Goal: Information Seeking & Learning: Find specific fact

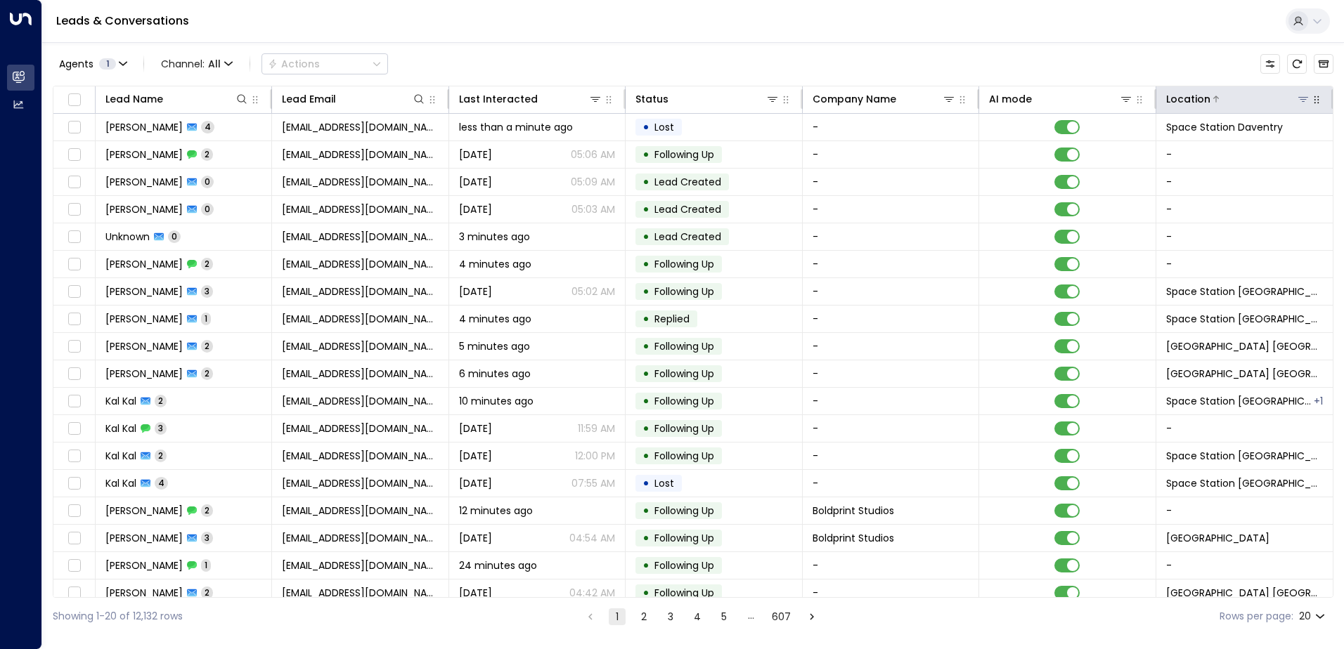
click at [1300, 103] on icon at bounding box center [1302, 98] width 11 height 11
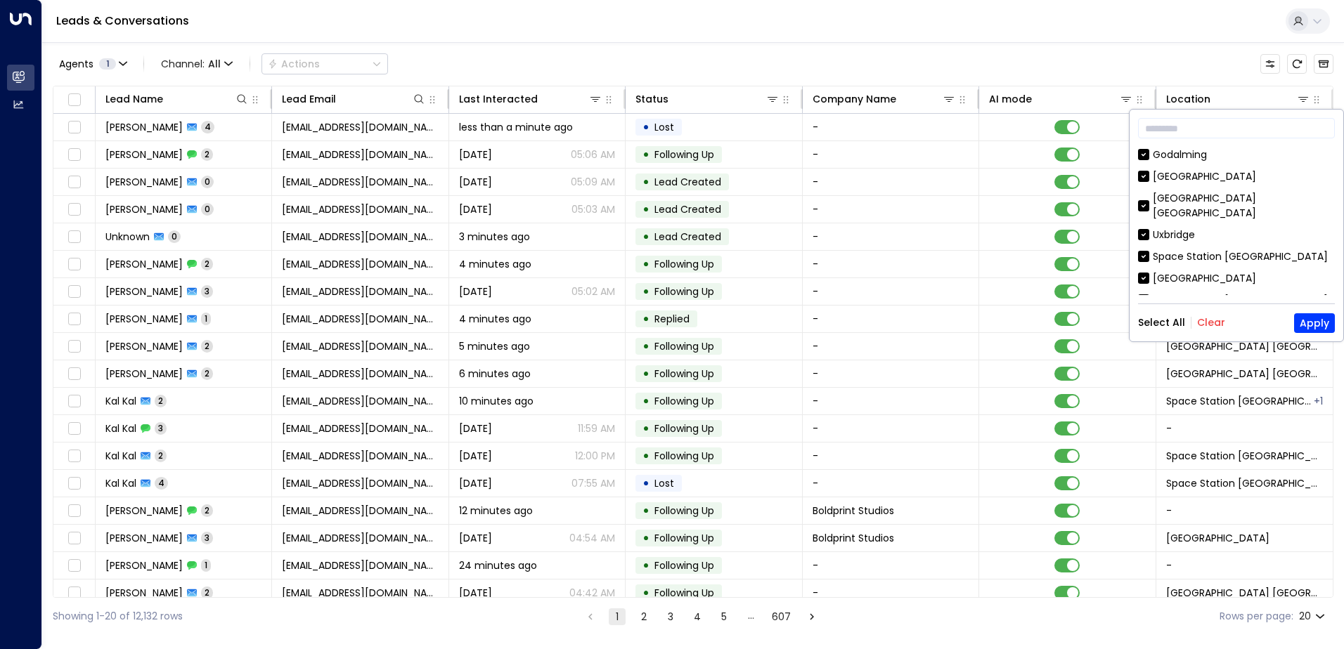
click at [1207, 321] on button "Clear" at bounding box center [1211, 322] width 28 height 11
click at [1188, 123] on input "text" at bounding box center [1236, 128] width 197 height 26
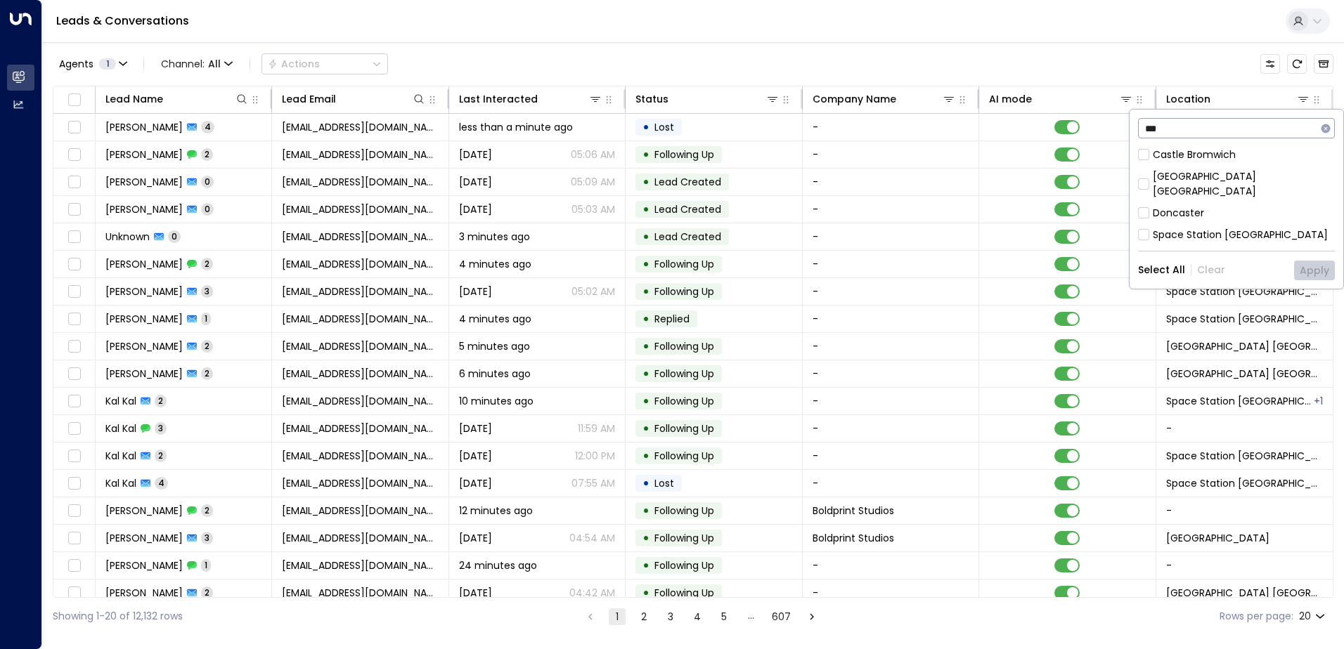
type input "***"
click at [1324, 261] on button "Apply" at bounding box center [1314, 271] width 41 height 20
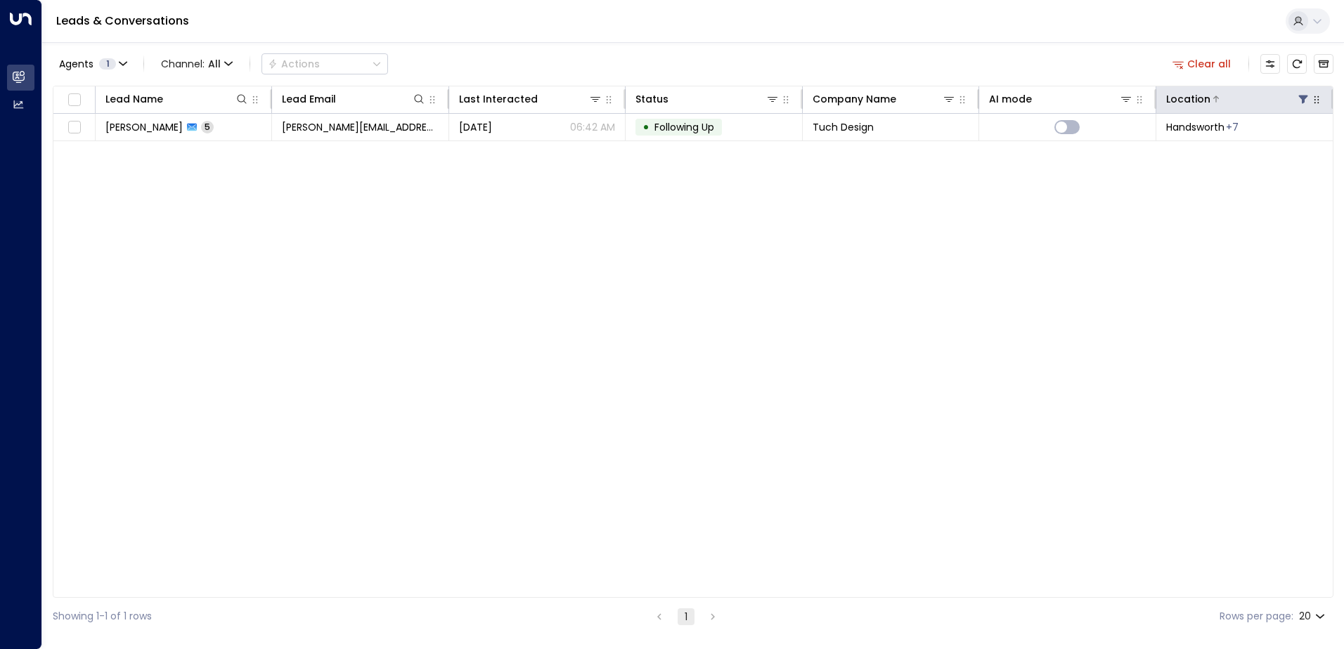
click at [1304, 98] on icon at bounding box center [1302, 100] width 9 height 8
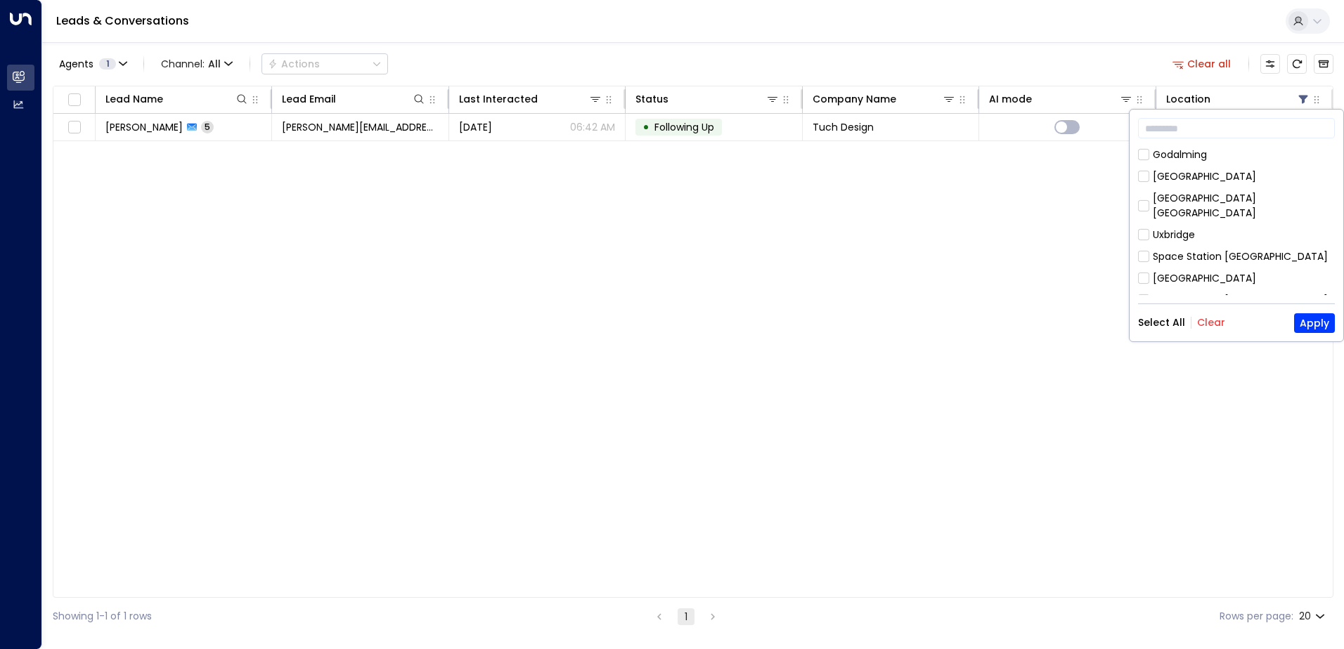
click at [1209, 320] on button "Clear" at bounding box center [1211, 322] width 28 height 11
click at [1193, 127] on input "text" at bounding box center [1236, 128] width 197 height 26
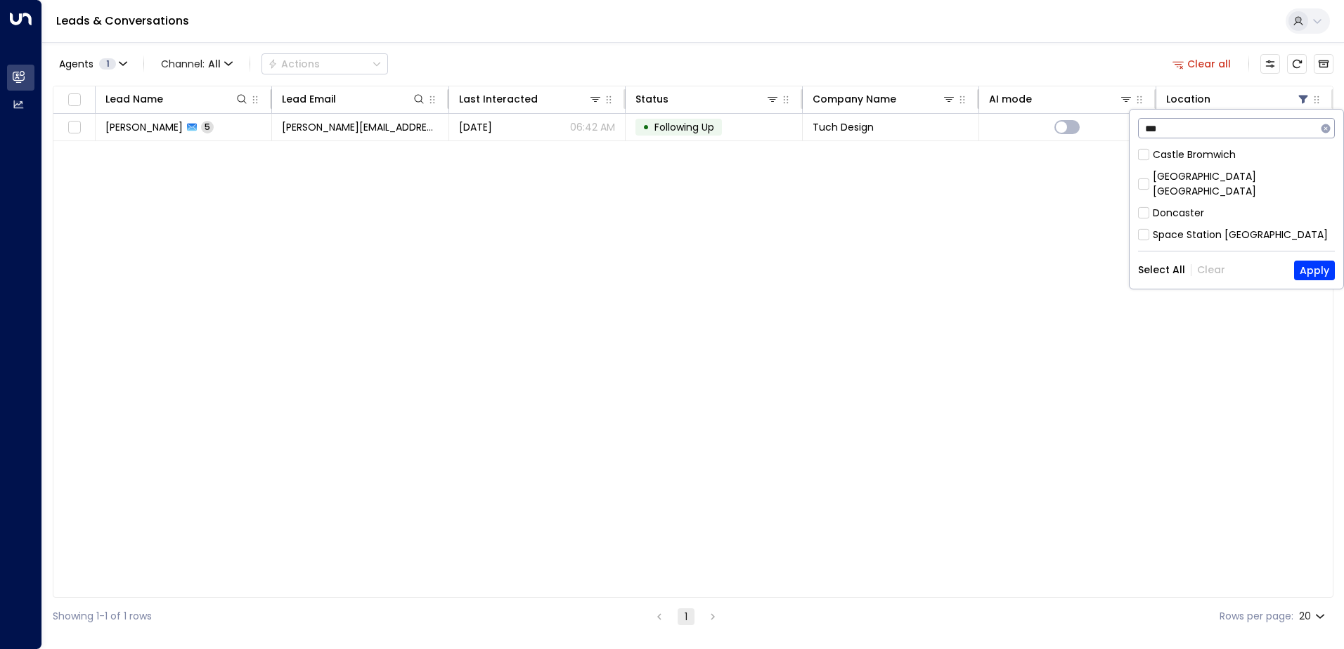
type input "***"
click at [1309, 261] on button "Apply" at bounding box center [1314, 271] width 41 height 20
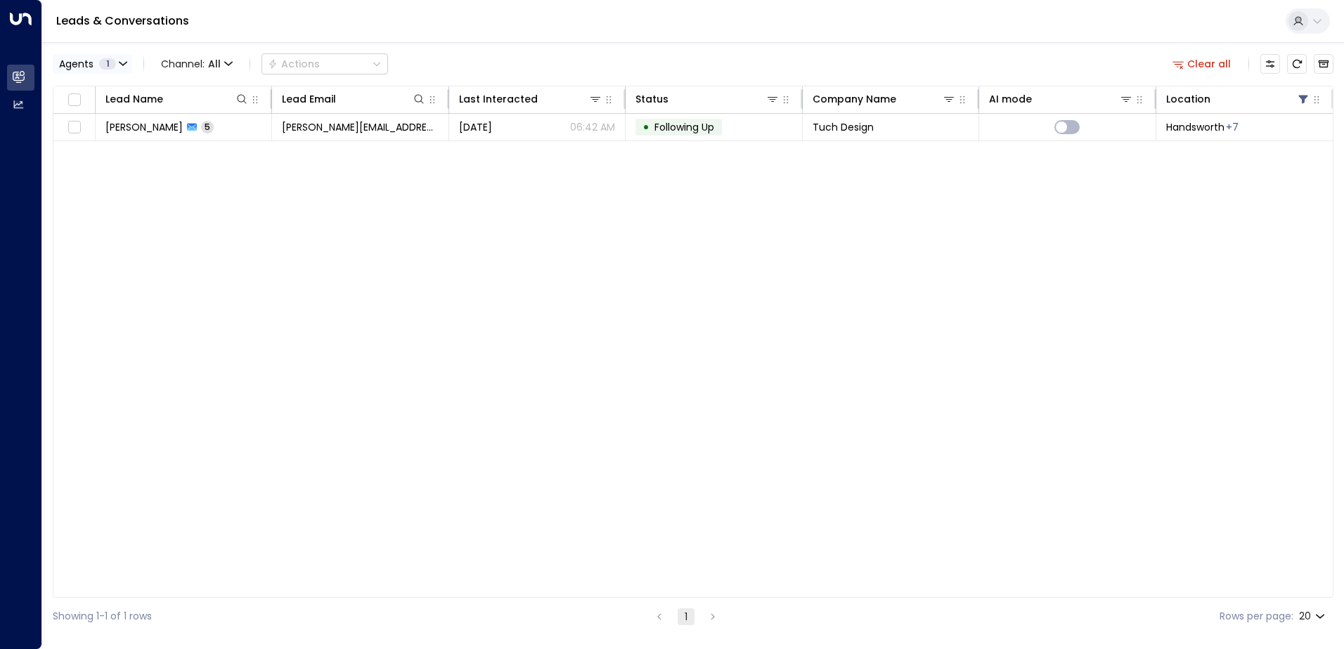
click at [123, 62] on icon "button" at bounding box center [123, 64] width 8 height 8
click at [131, 128] on button "Clear" at bounding box center [135, 127] width 28 height 11
click at [1183, 68] on div at bounding box center [672, 324] width 1344 height 649
click at [1208, 60] on button "Clear all" at bounding box center [1202, 64] width 70 height 20
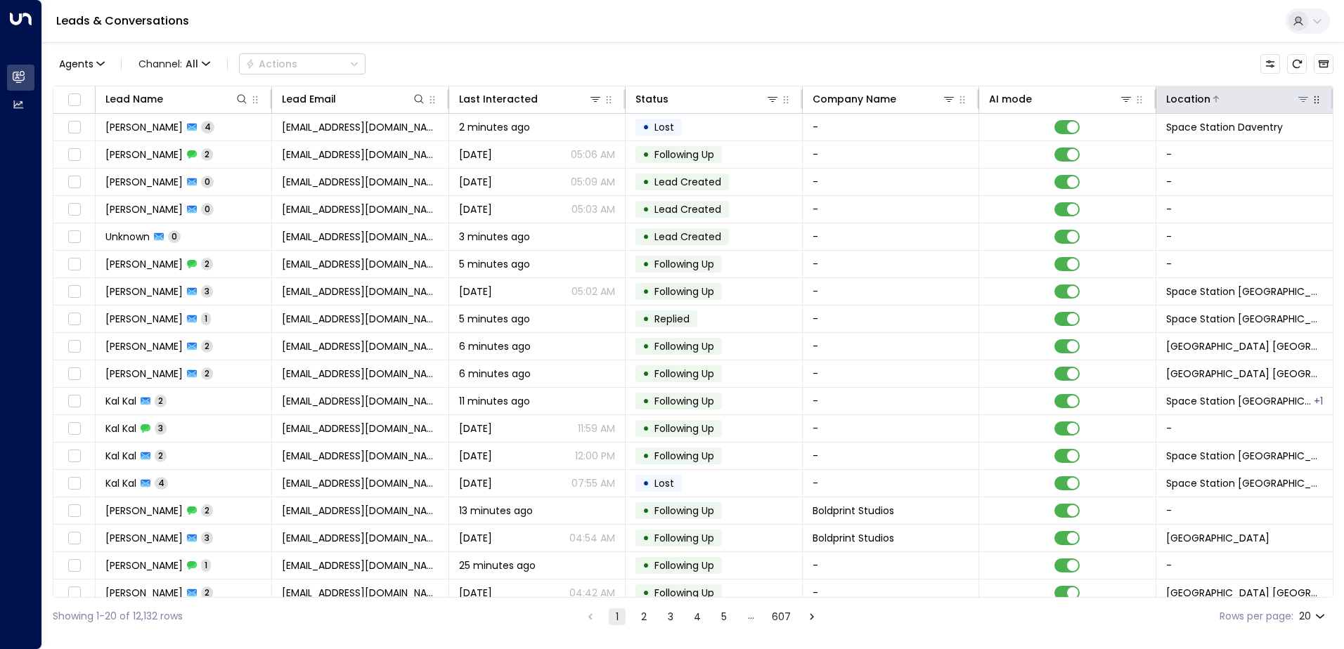
click at [1198, 95] on div "Location" at bounding box center [1188, 99] width 44 height 17
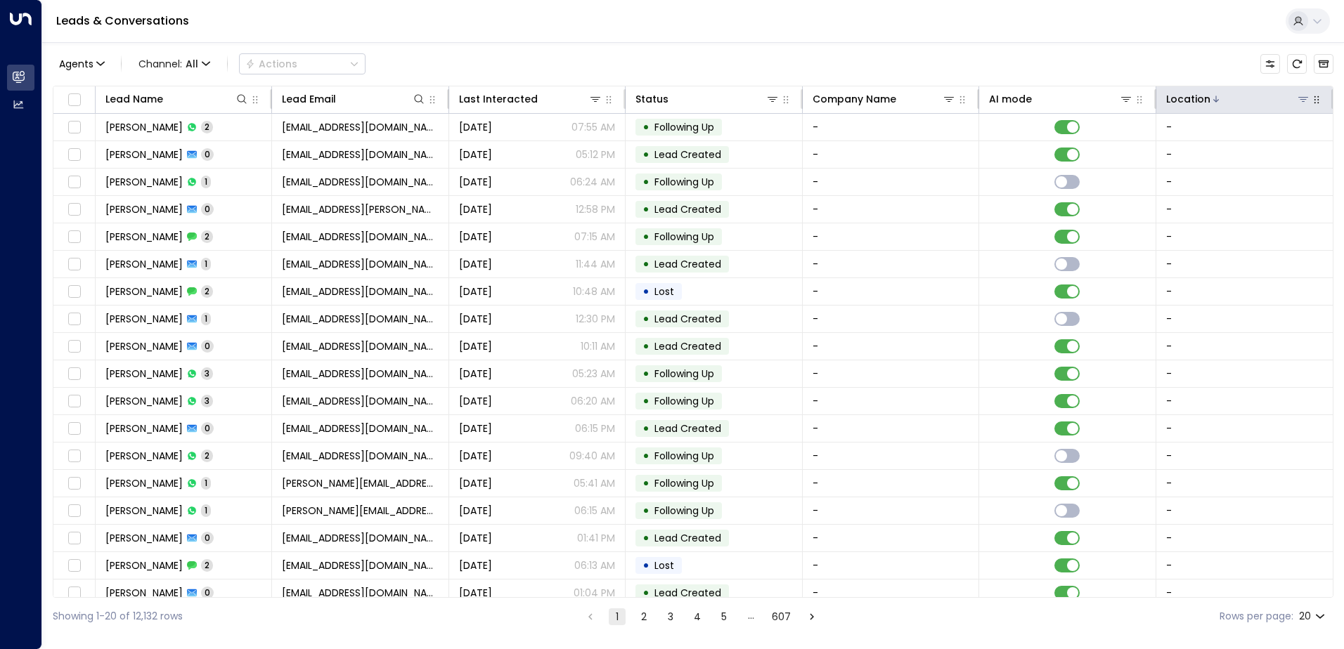
click at [1196, 92] on div "Location" at bounding box center [1188, 99] width 44 height 17
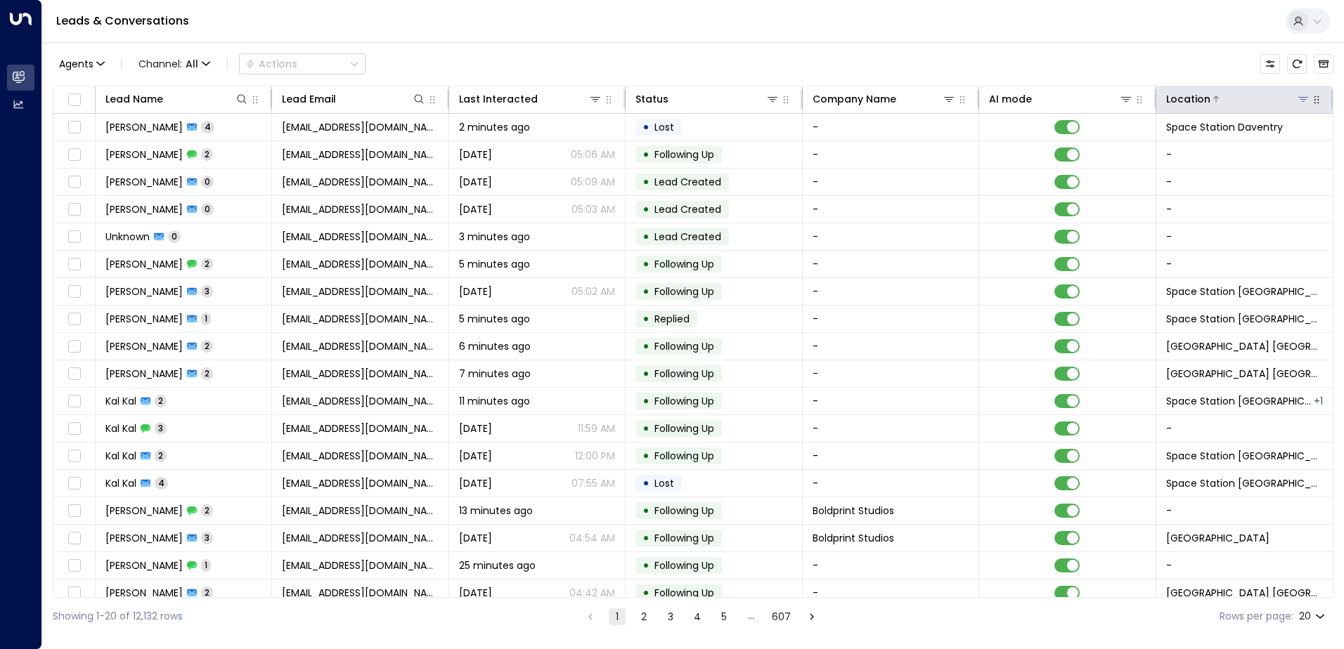
click at [1299, 98] on icon at bounding box center [1303, 99] width 10 height 5
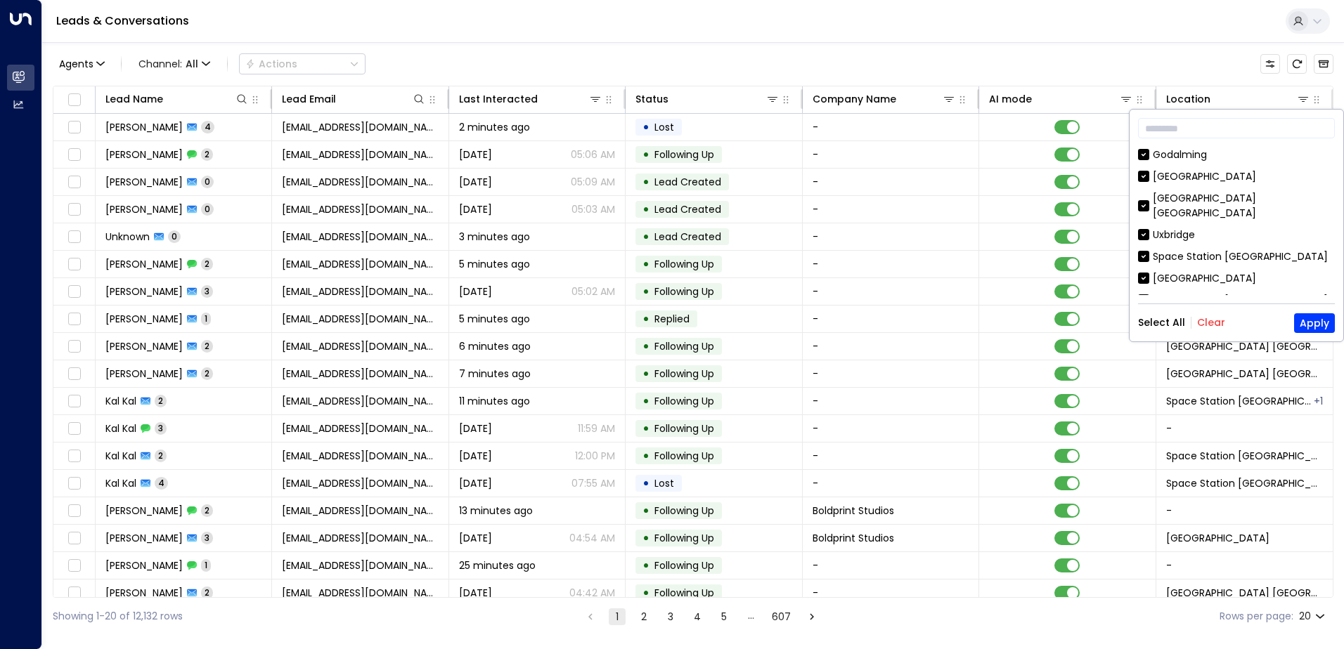
drag, startPoint x: 1207, startPoint y: 326, endPoint x: 1222, endPoint y: 270, distance: 58.3
click at [1209, 323] on button "Clear" at bounding box center [1211, 322] width 28 height 11
click at [1196, 129] on input "text" at bounding box center [1236, 128] width 197 height 26
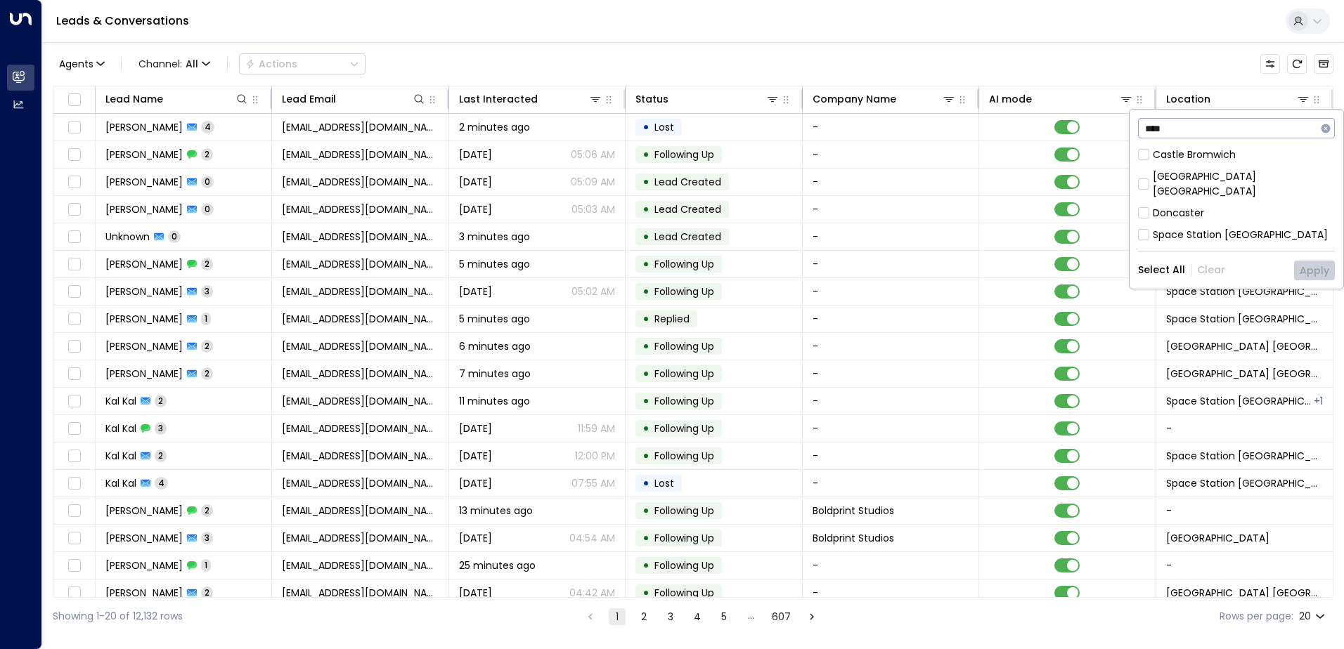
type input "****"
click at [1313, 261] on button "Apply" at bounding box center [1314, 271] width 41 height 20
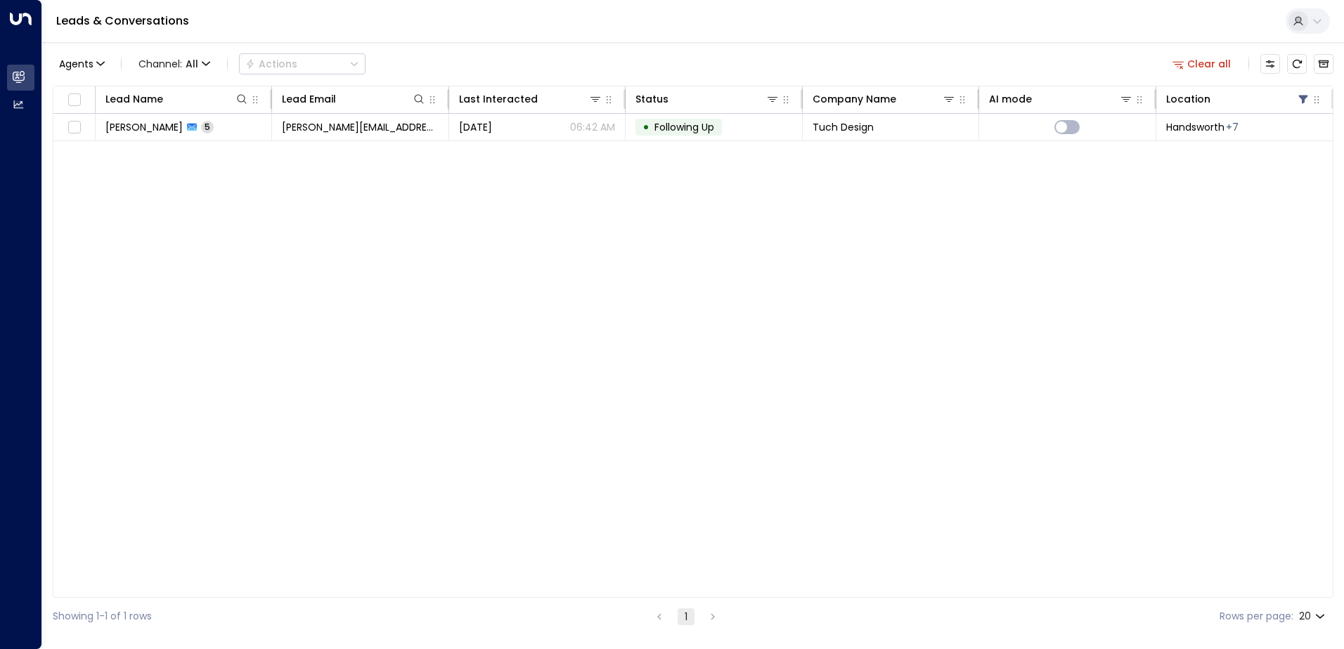
click at [1198, 67] on button "Clear all" at bounding box center [1202, 64] width 70 height 20
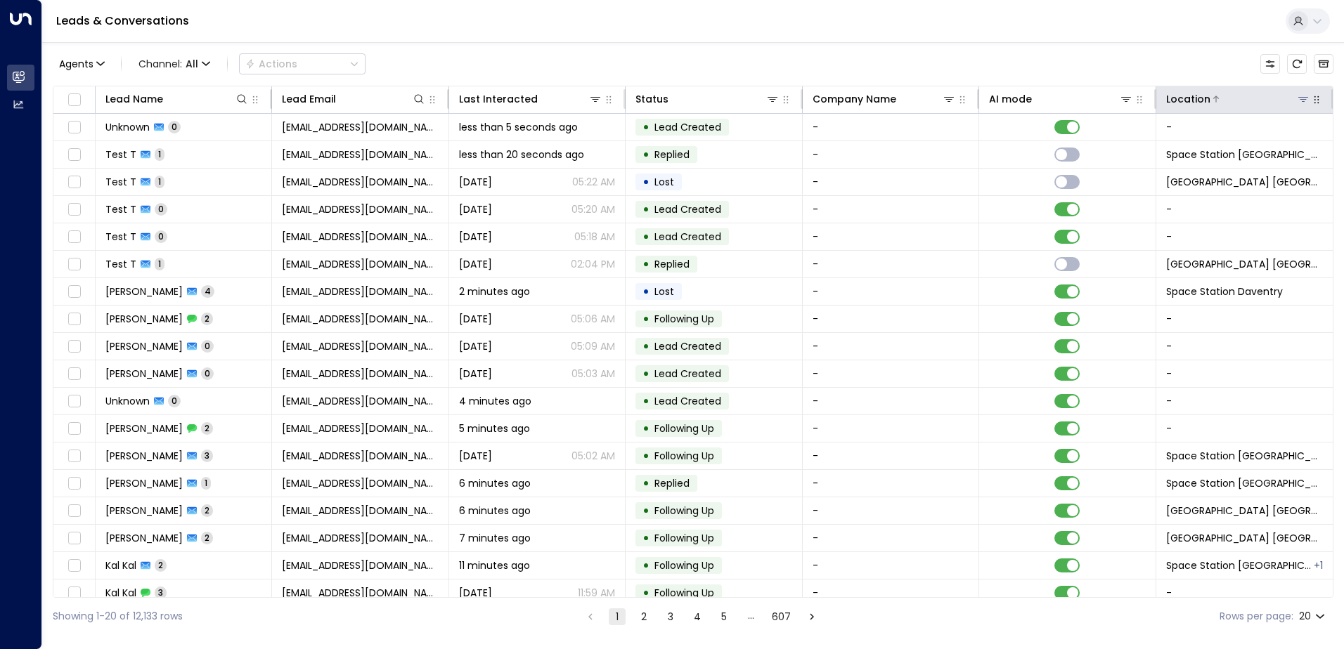
click at [1297, 102] on icon at bounding box center [1302, 98] width 11 height 11
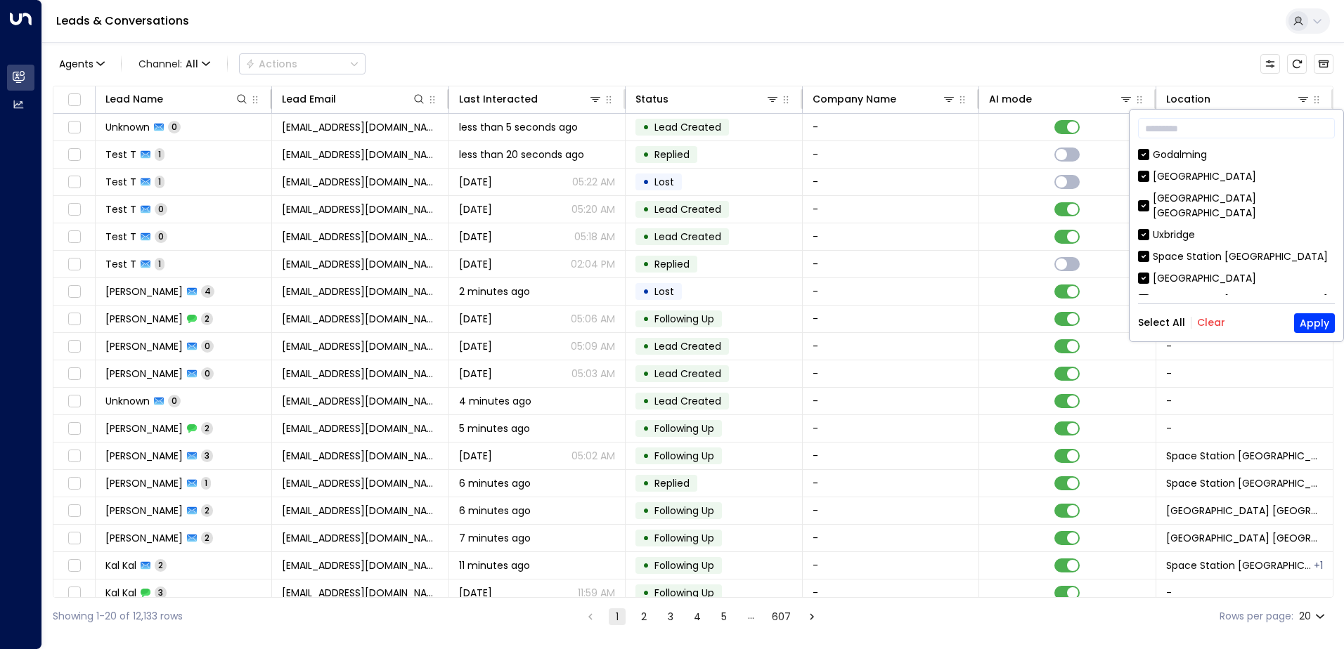
click at [1210, 320] on button "Clear" at bounding box center [1211, 322] width 28 height 11
click at [1177, 131] on input "text" at bounding box center [1236, 128] width 197 height 26
type input "*"
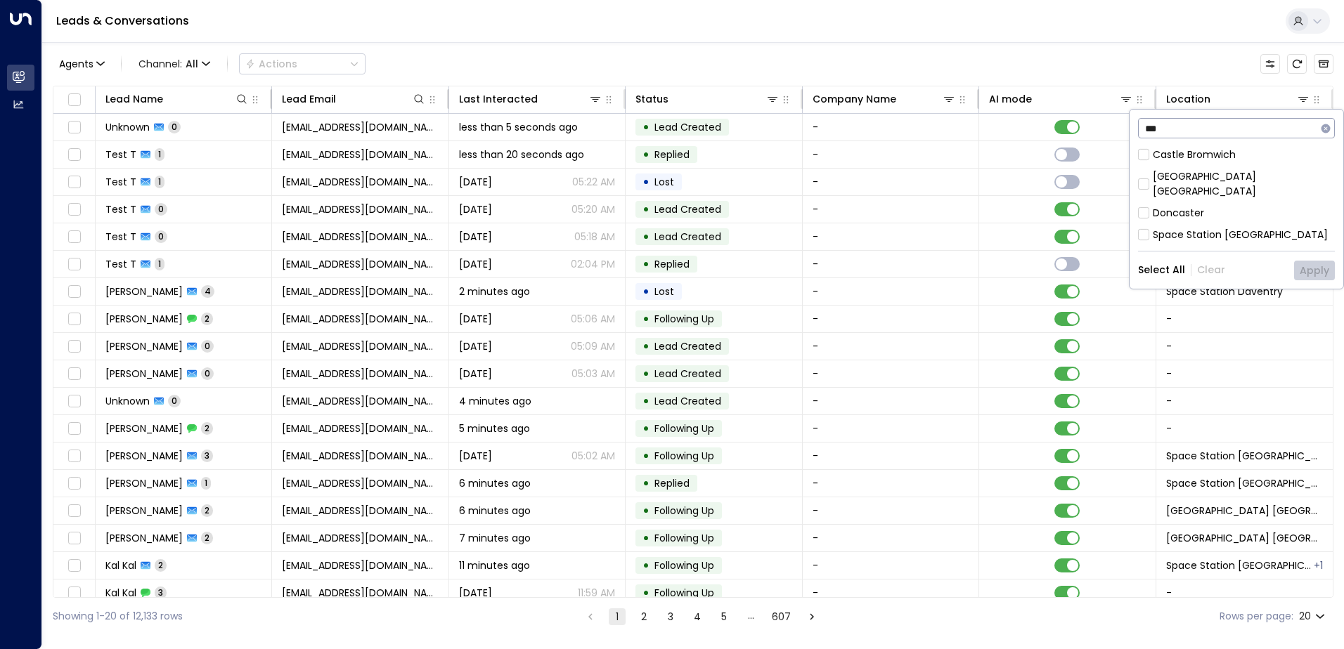
type input "***"
click at [1167, 149] on div "Castle Bromwich" at bounding box center [1194, 155] width 83 height 15
click at [1171, 264] on button "Select All" at bounding box center [1161, 269] width 47 height 11
click at [1204, 264] on button "Clear" at bounding box center [1211, 269] width 28 height 11
click at [1311, 261] on button "Apply" at bounding box center [1314, 271] width 41 height 20
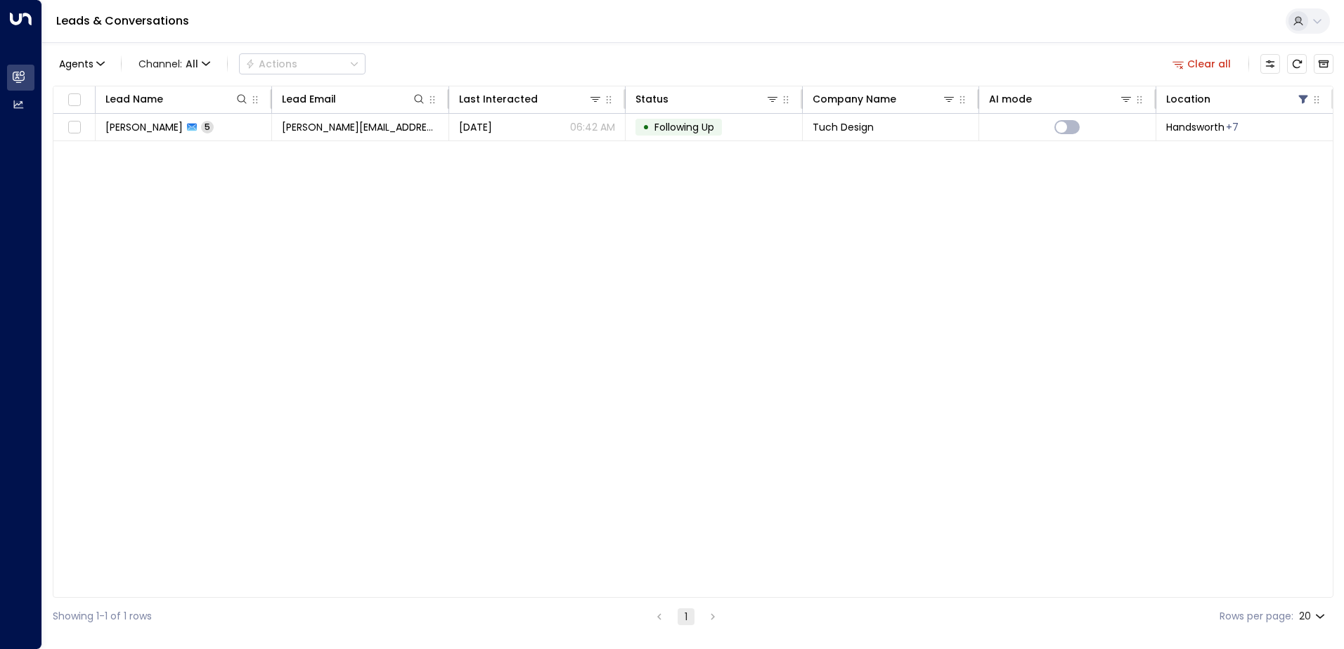
click at [1198, 65] on button "Clear all" at bounding box center [1202, 64] width 70 height 20
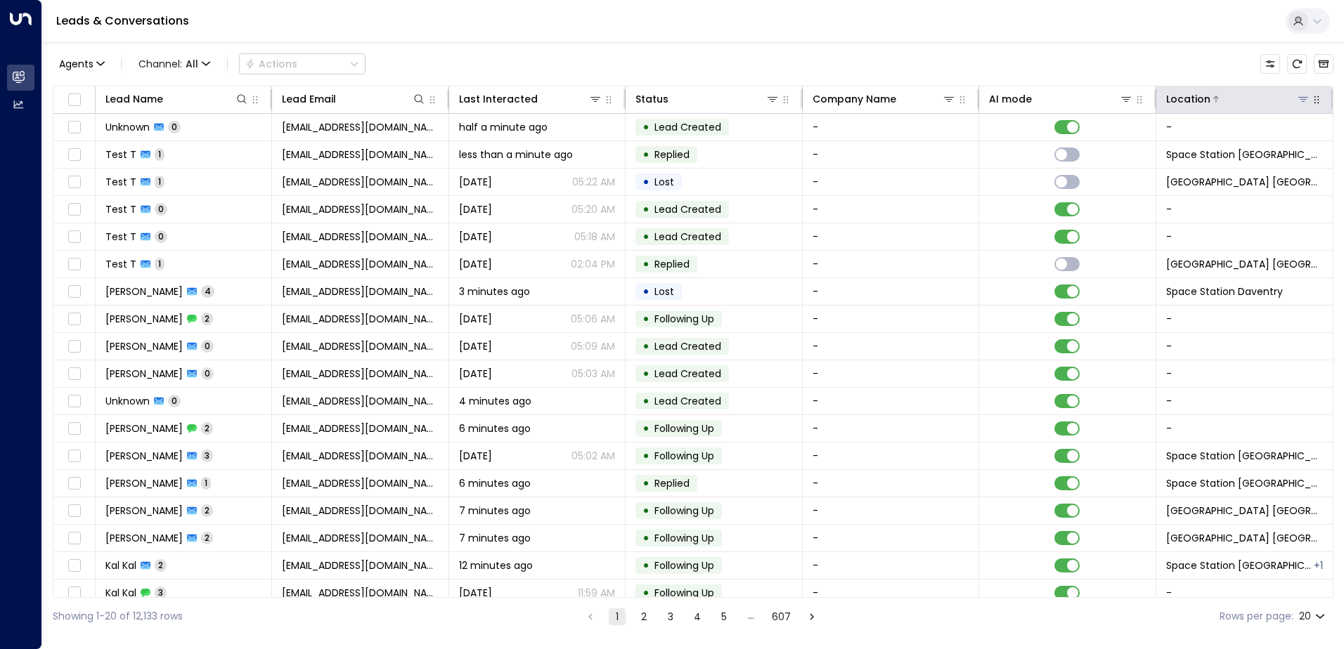
click at [1219, 103] on div at bounding box center [1260, 99] width 100 height 14
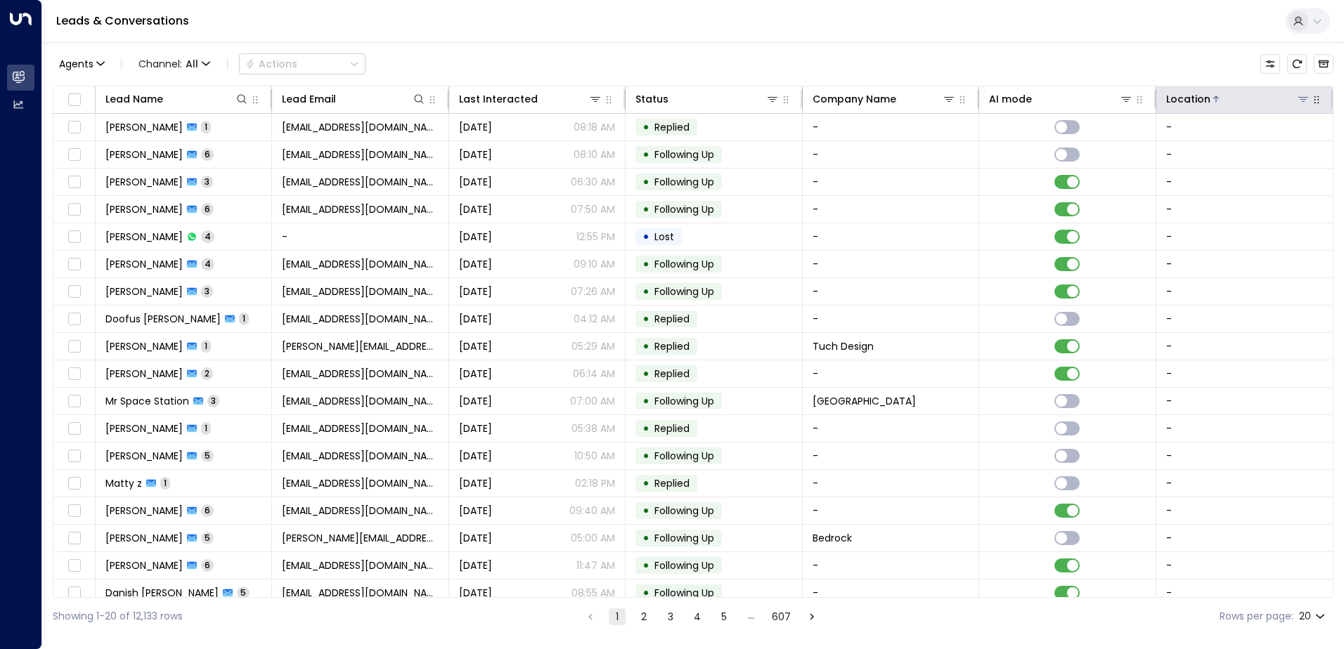
click at [1297, 100] on icon at bounding box center [1302, 98] width 11 height 11
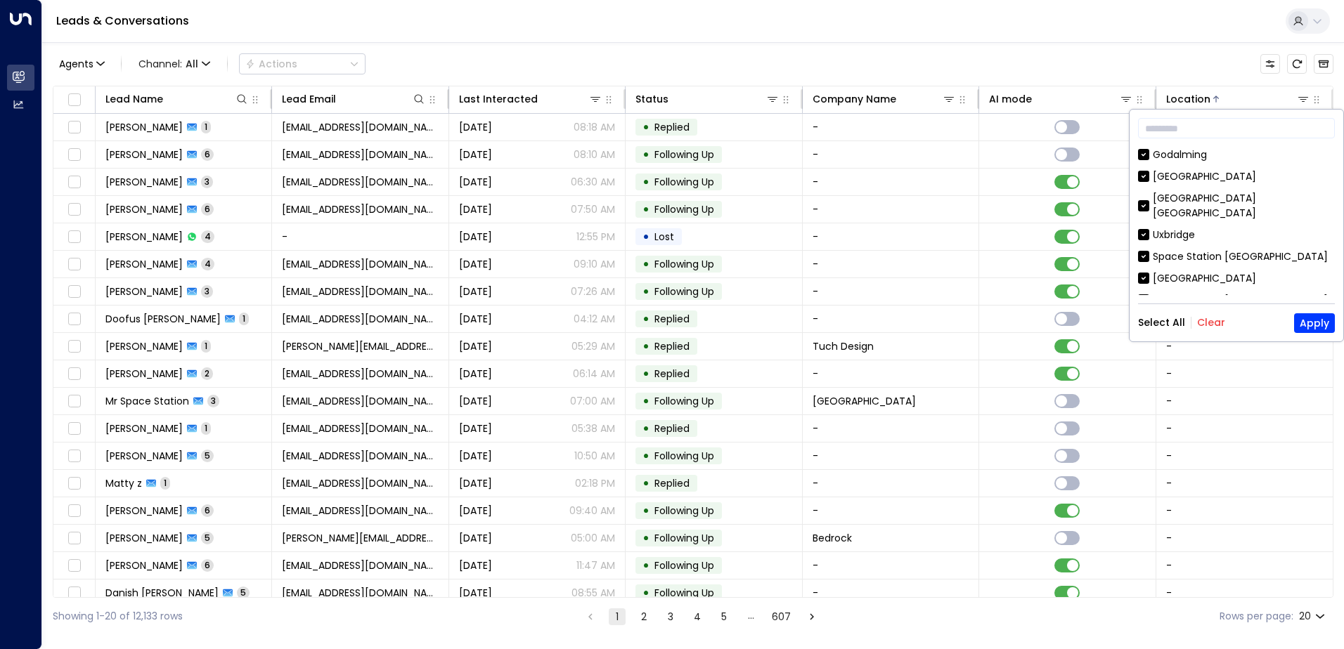
click at [1207, 320] on button "Clear" at bounding box center [1211, 322] width 28 height 11
click at [1179, 129] on input "text" at bounding box center [1236, 128] width 197 height 26
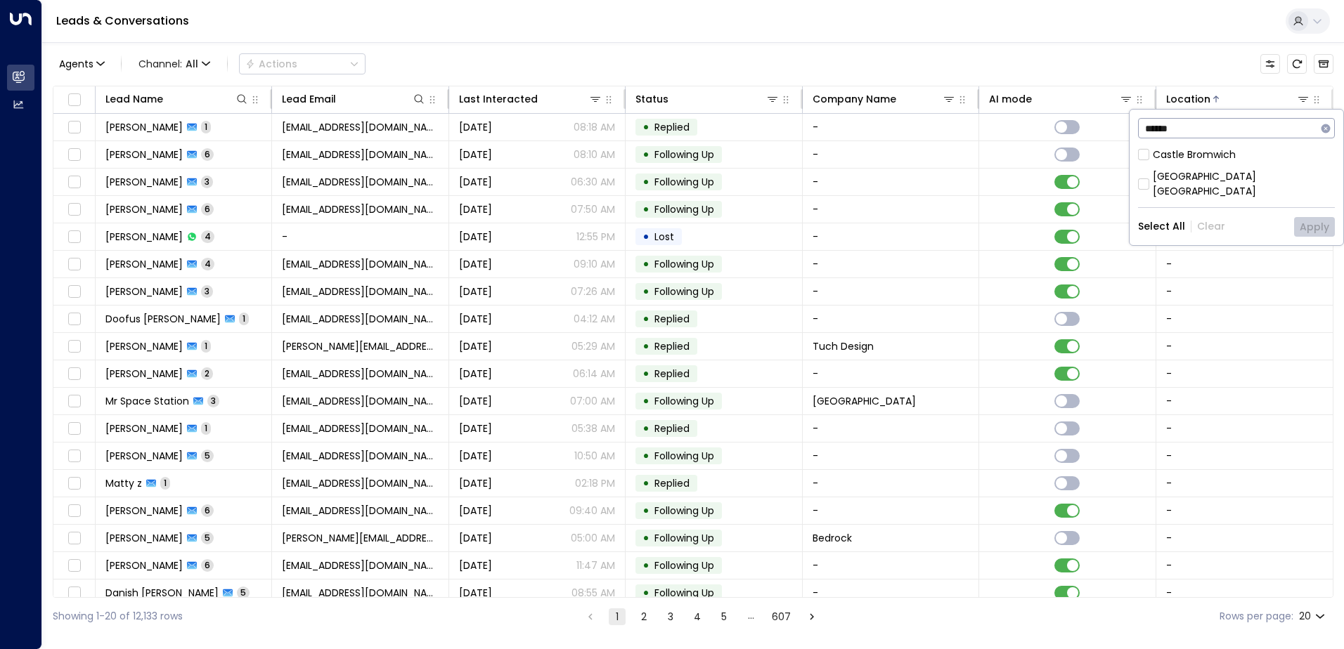
type input "******"
click at [1311, 217] on button "Apply" at bounding box center [1314, 227] width 41 height 20
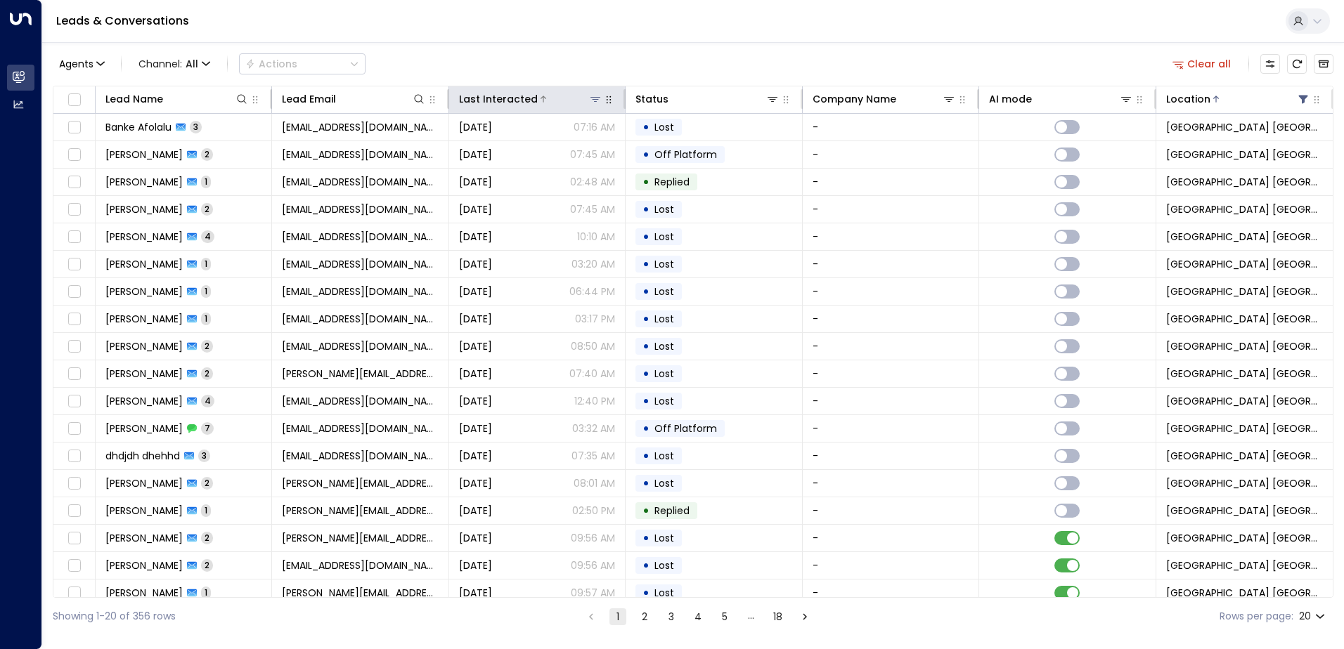
click at [592, 100] on icon at bounding box center [595, 99] width 10 height 5
click at [684, 151] on icon at bounding box center [682, 153] width 11 height 11
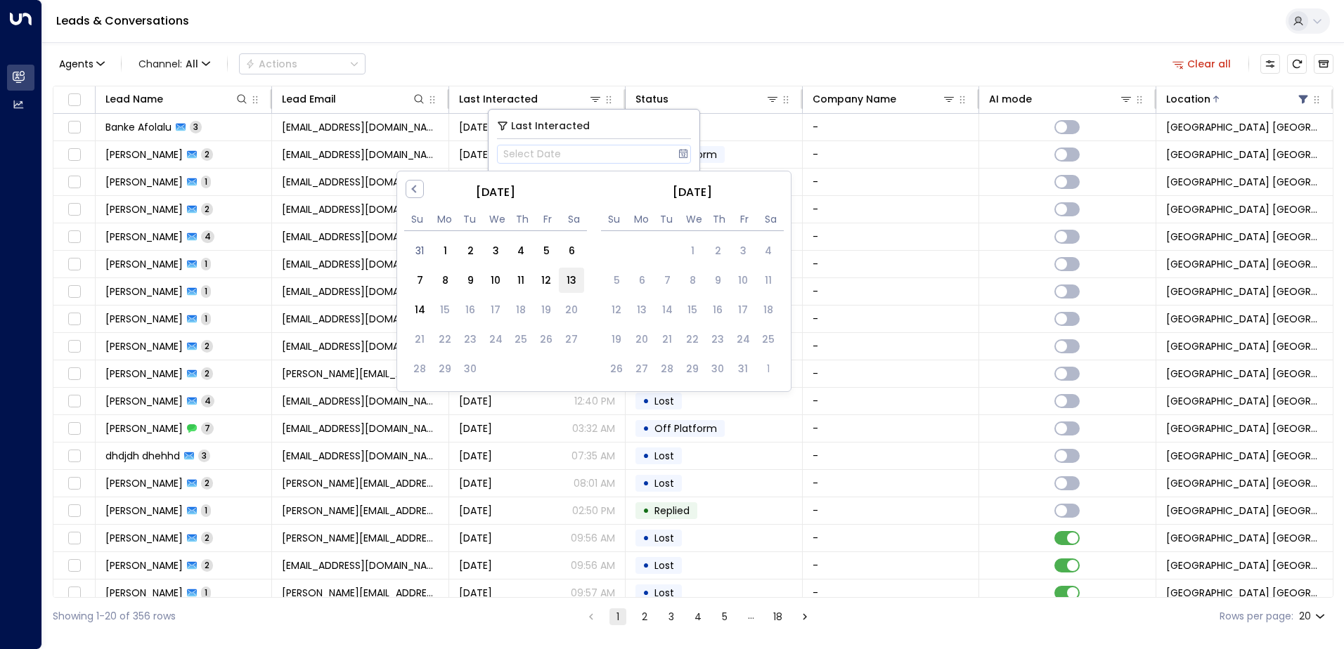
click at [565, 275] on div "13" at bounding box center [571, 280] width 25 height 25
click at [414, 309] on div "14" at bounding box center [419, 309] width 25 height 25
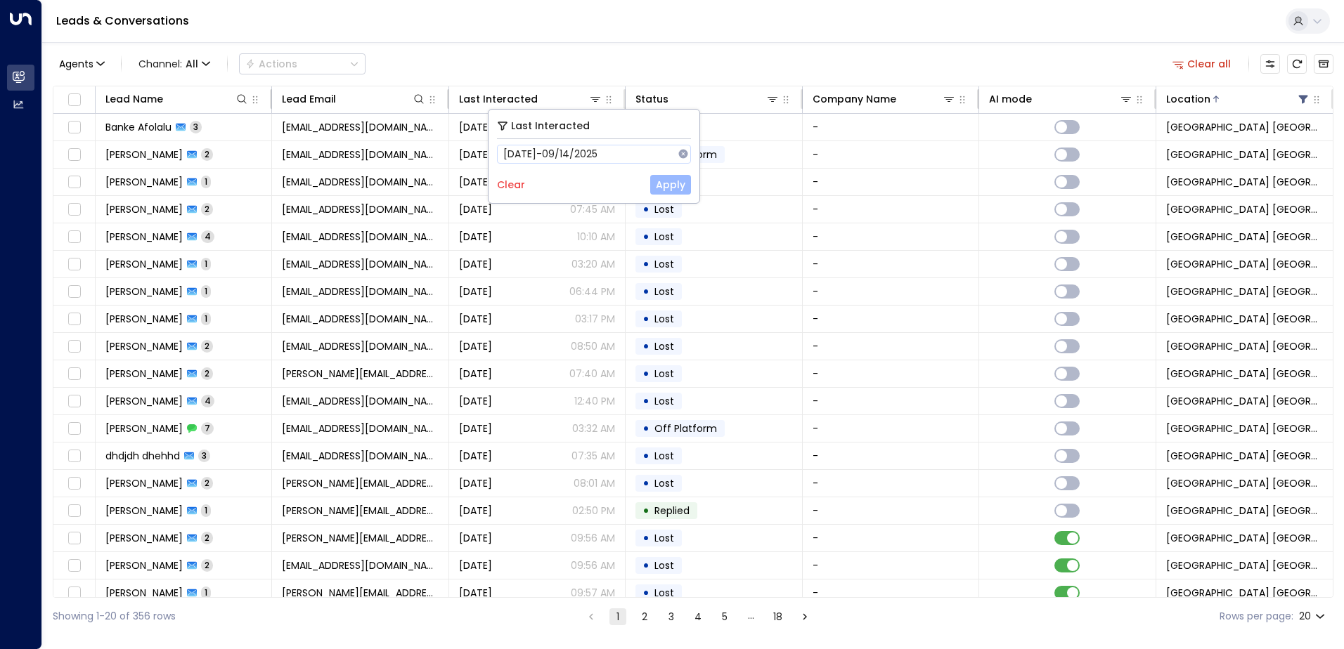
click at [665, 188] on button "Apply" at bounding box center [670, 185] width 41 height 20
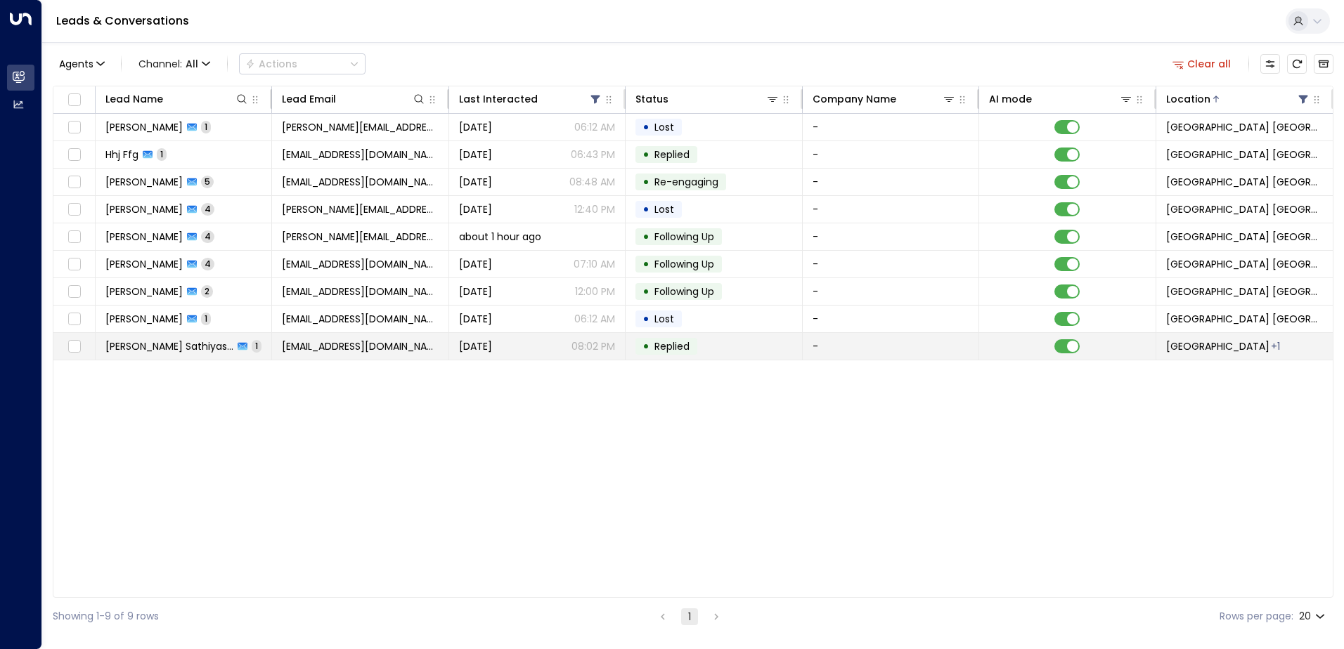
click at [550, 344] on div "Yesterday 08:02 PM" at bounding box center [537, 346] width 156 height 14
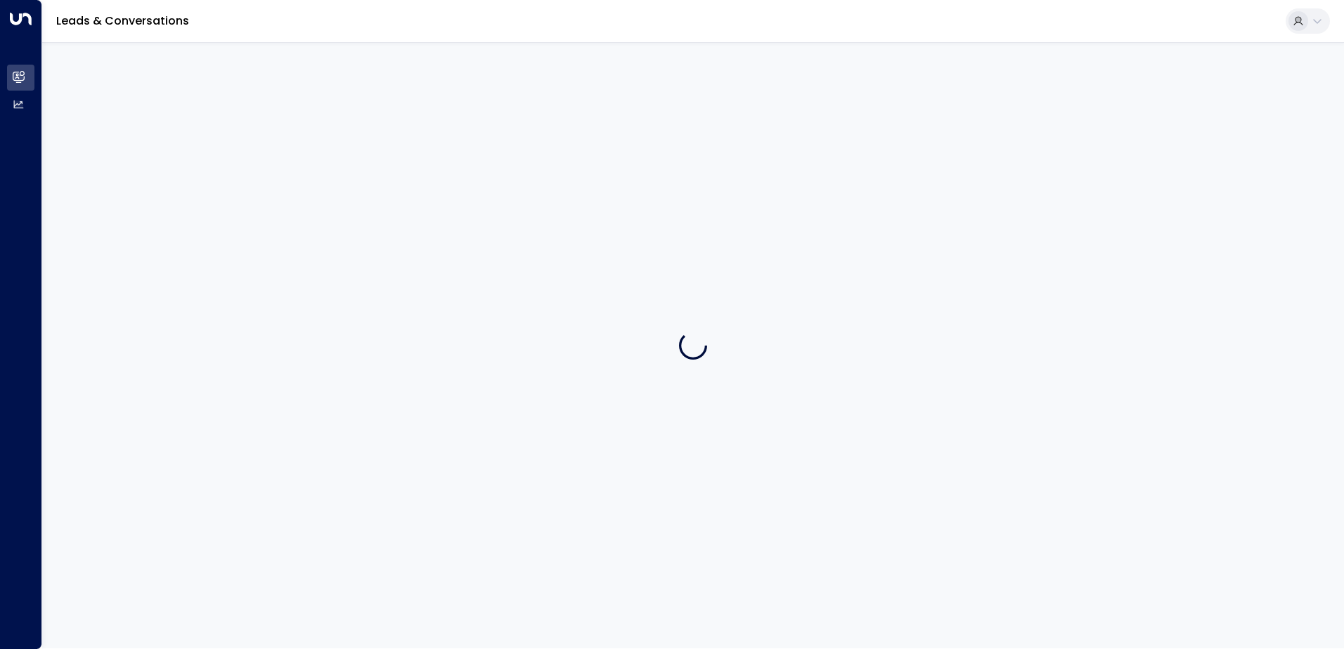
click at [550, 344] on div at bounding box center [693, 345] width 1302 height 606
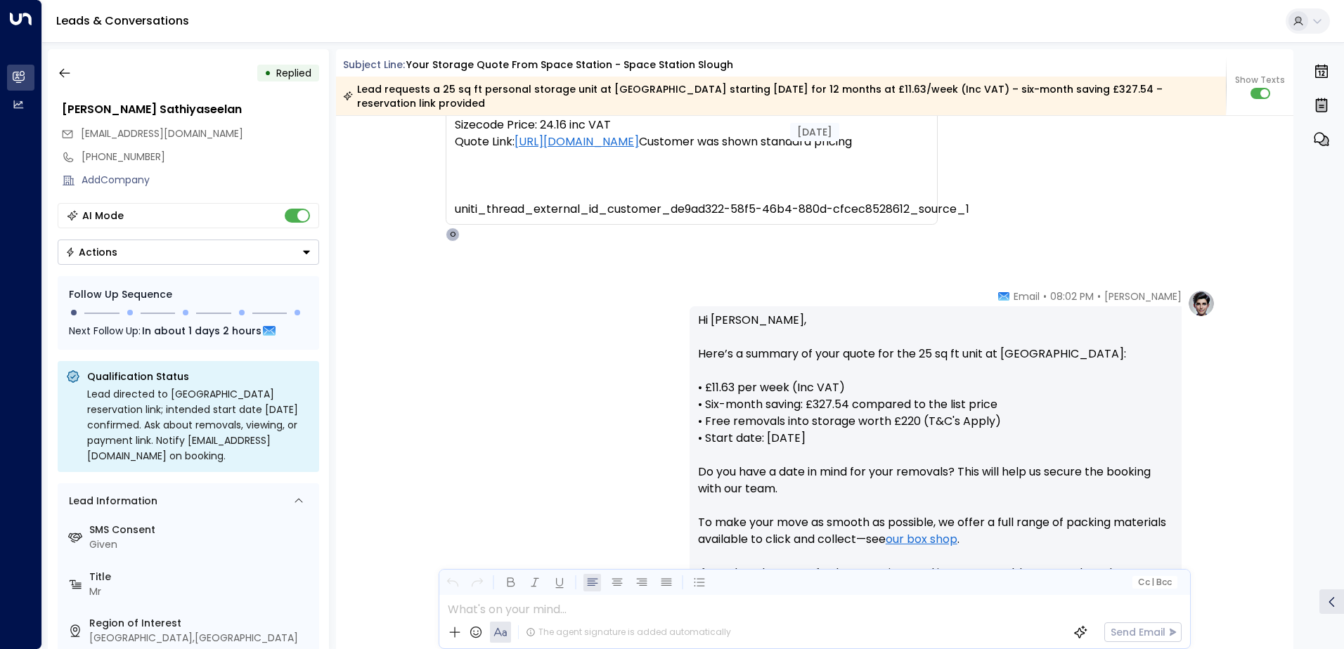
scroll to position [1045, 0]
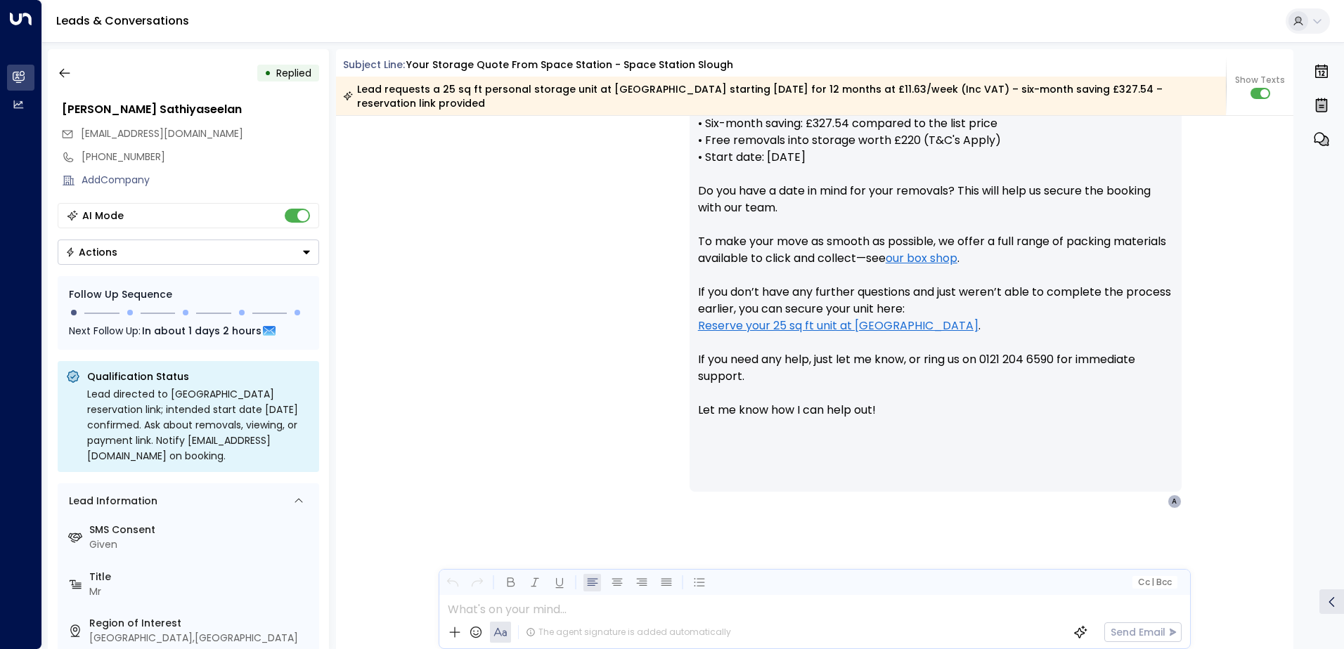
click at [196, 131] on div "[EMAIL_ADDRESS][DOMAIN_NAME]" at bounding box center [190, 133] width 258 height 23
drag, startPoint x: 191, startPoint y: 134, endPoint x: 77, endPoint y: 126, distance: 114.8
click at [77, 126] on div "[EMAIL_ADDRESS][DOMAIN_NAME]" at bounding box center [190, 133] width 258 height 23
drag, startPoint x: 77, startPoint y: 126, endPoint x: 108, endPoint y: 129, distance: 31.7
copy span "[EMAIL_ADDRESS][DOMAIN_NAME]"
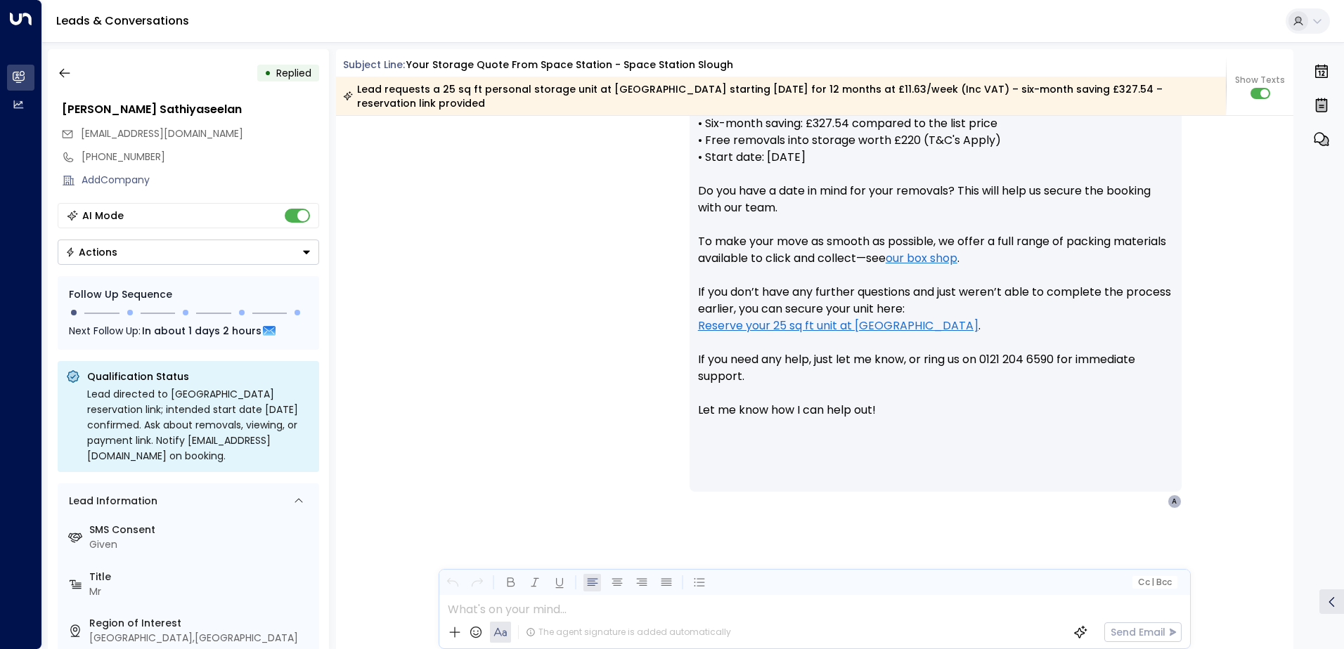
click at [878, 517] on div "Olivia Parker • 08:02 PM • Email Hi Arun, Here’s a summary of your quote for th…" at bounding box center [815, 328] width 958 height 641
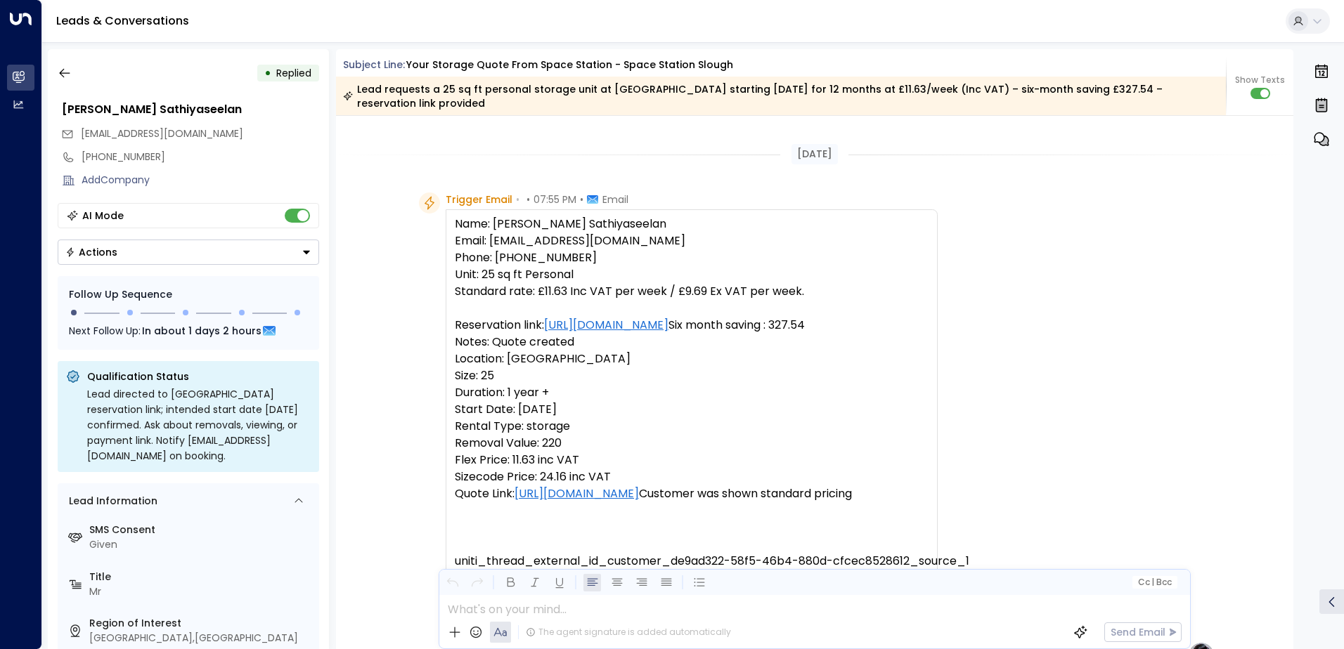
scroll to position [413, 0]
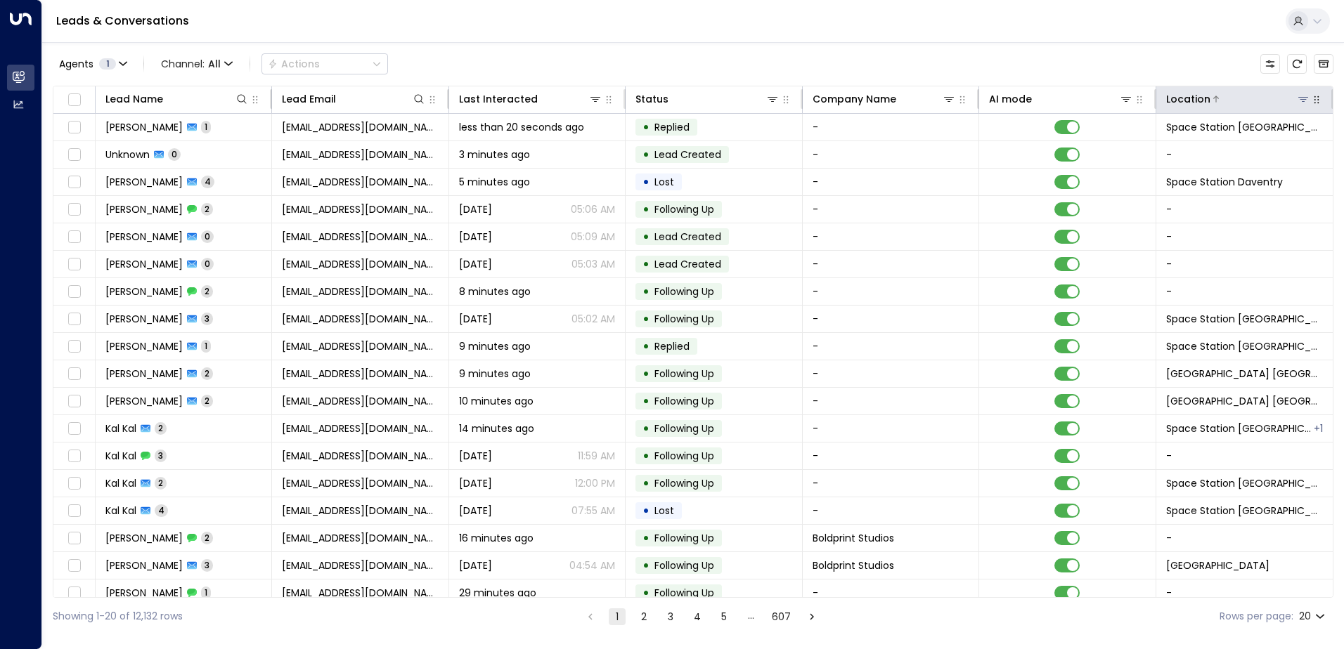
click at [1300, 104] on icon at bounding box center [1302, 98] width 11 height 11
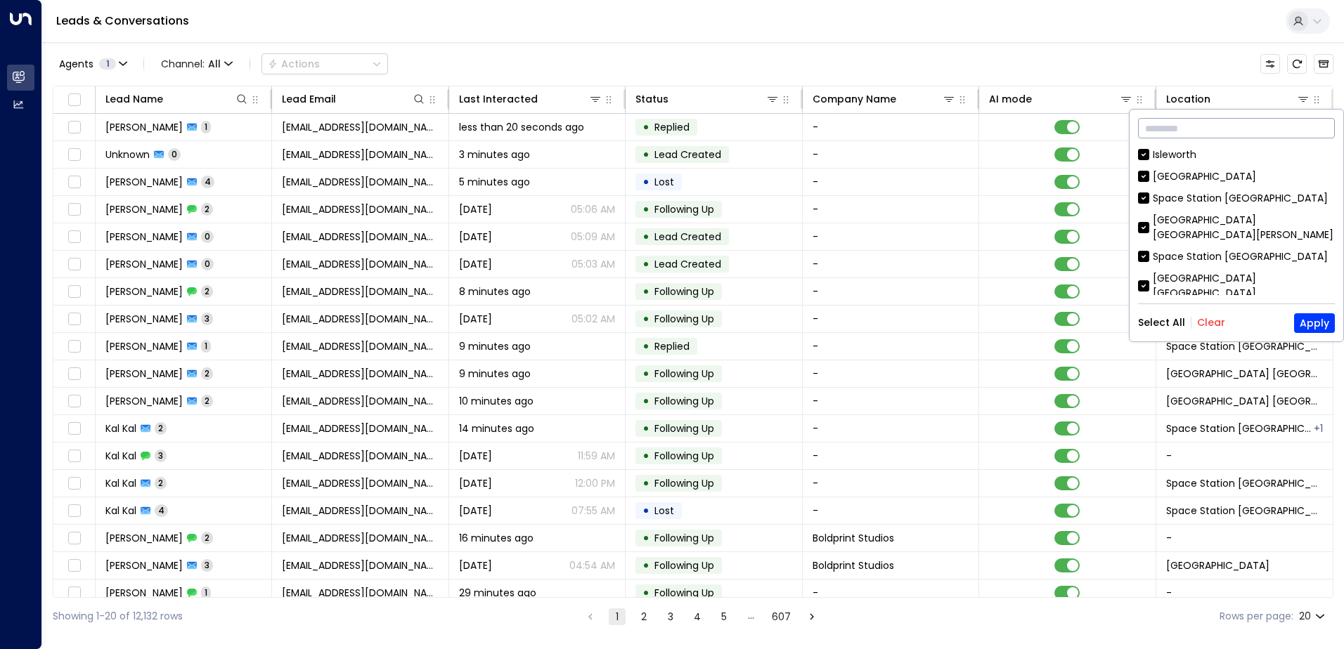
click at [1247, 131] on input "text" at bounding box center [1236, 128] width 197 height 26
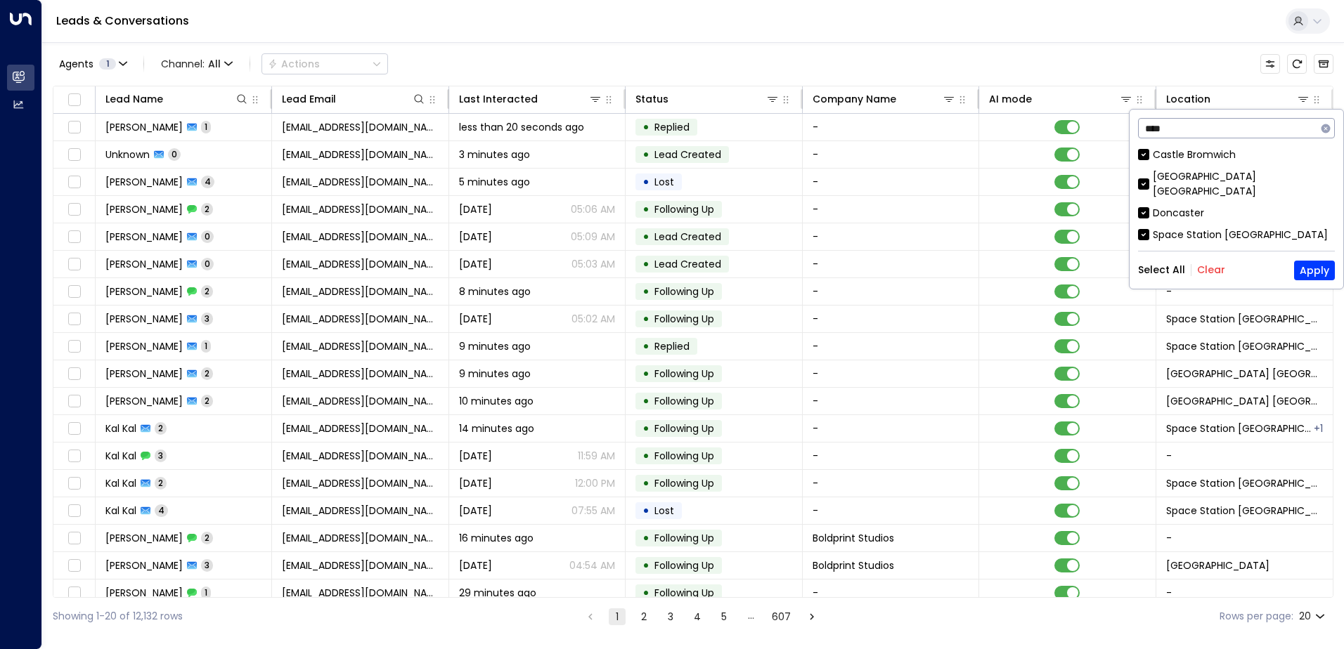
type input "****"
click at [1222, 172] on div "[GEOGRAPHIC_DATA] [GEOGRAPHIC_DATA]" at bounding box center [1244, 184] width 182 height 30
click at [1207, 264] on button "Clear" at bounding box center [1211, 269] width 28 height 11
click at [1318, 261] on button "Apply" at bounding box center [1314, 271] width 41 height 20
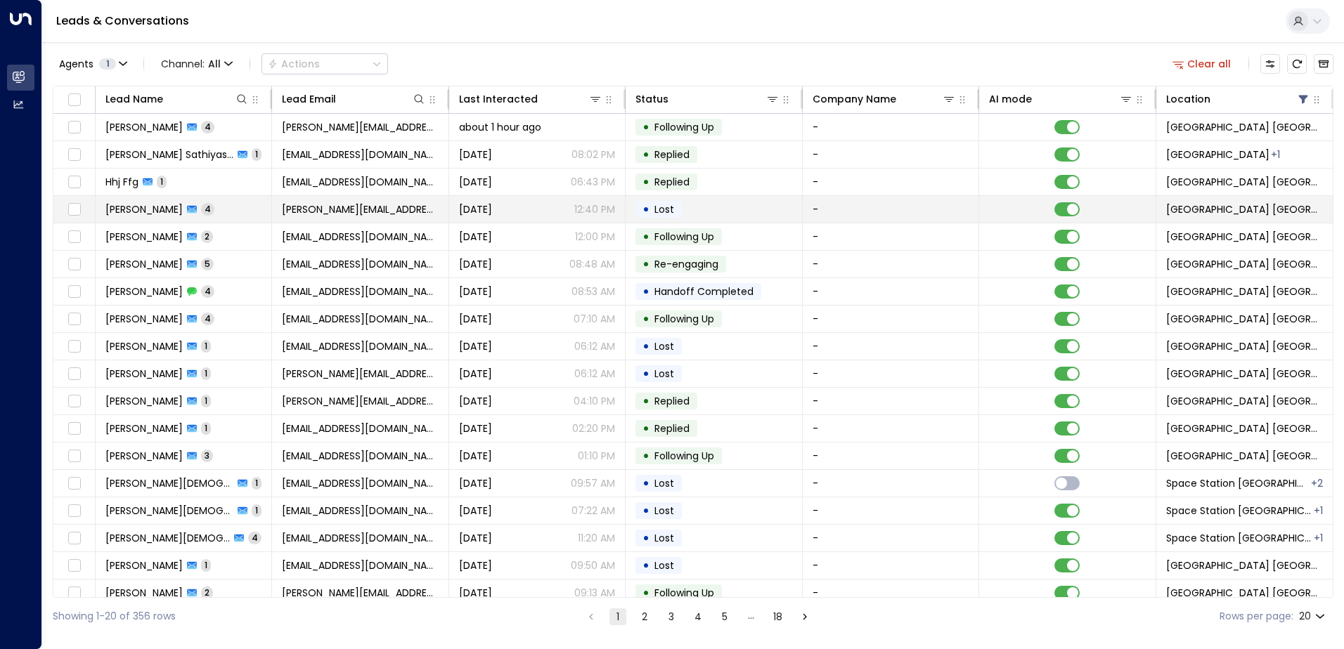
click at [356, 211] on span "[PERSON_NAME][EMAIL_ADDRESS][DOMAIN_NAME]" at bounding box center [360, 209] width 156 height 14
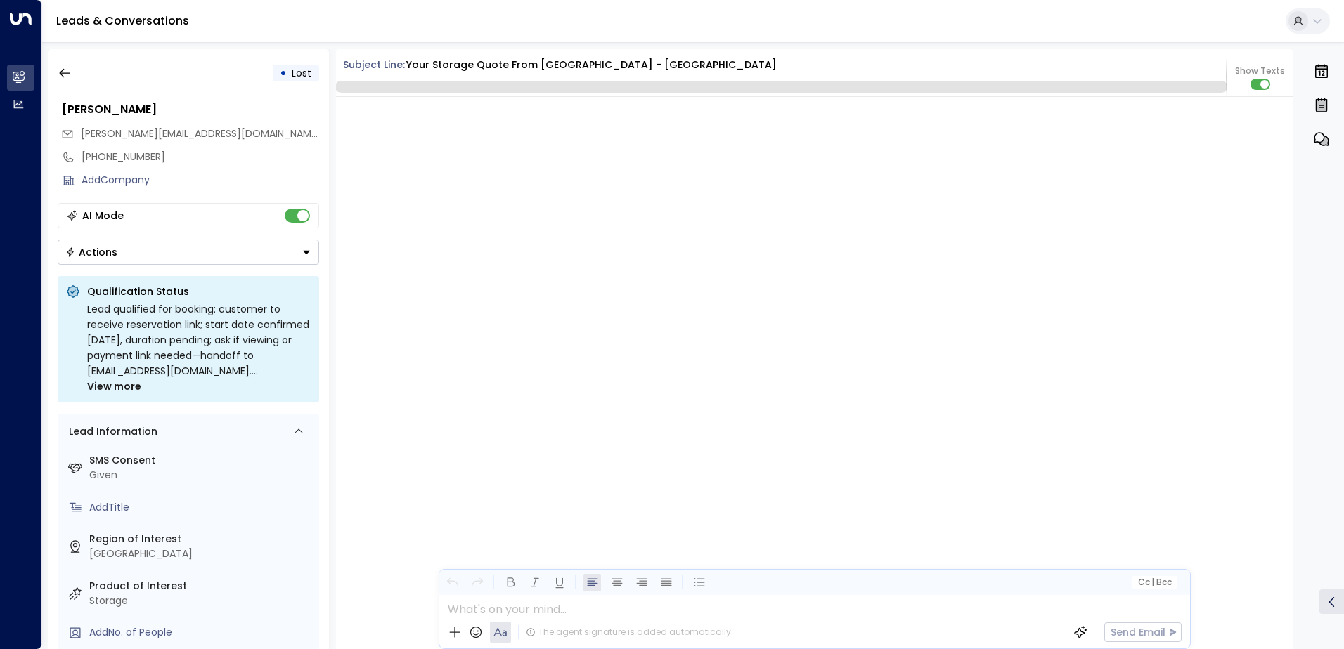
scroll to position [2838, 0]
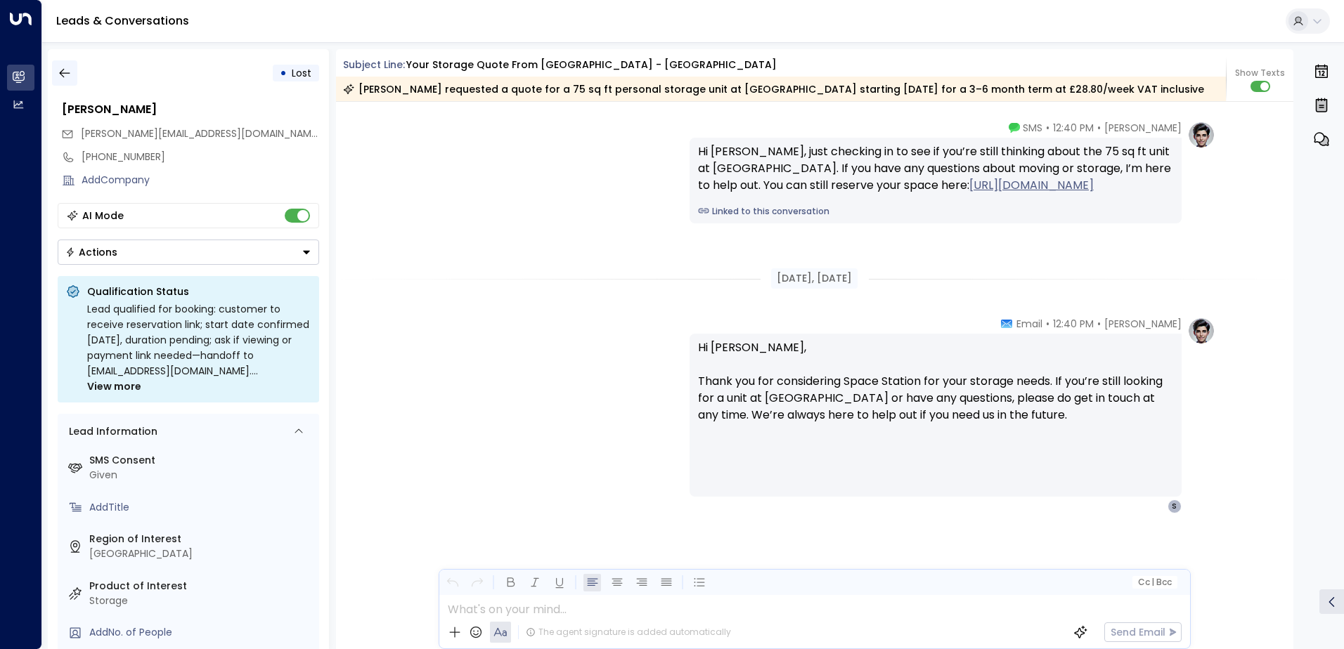
click at [65, 74] on icon "button" at bounding box center [65, 73] width 14 height 14
